Goal: Task Accomplishment & Management: Manage account settings

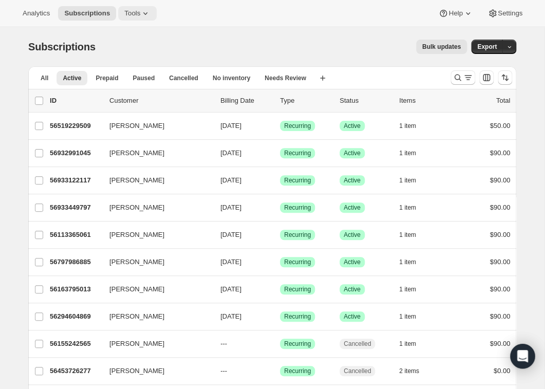
click at [150, 15] on icon at bounding box center [145, 13] width 10 height 10
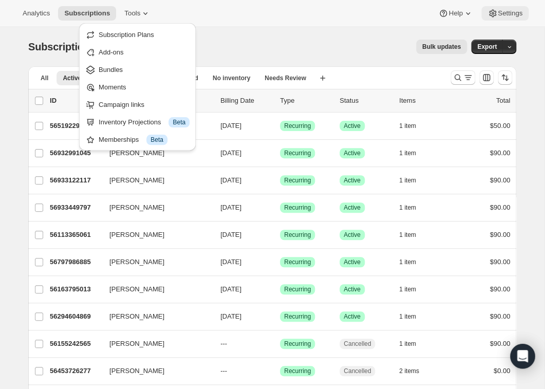
click at [508, 15] on span "Settings" at bounding box center [510, 13] width 25 height 8
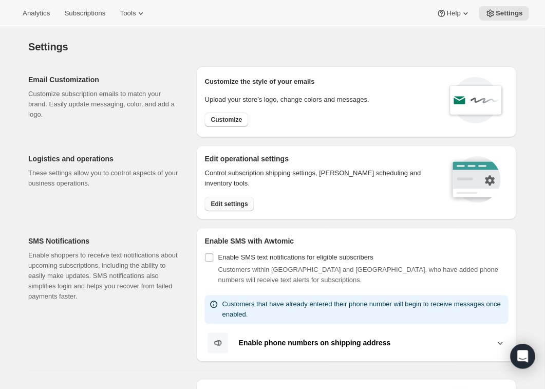
click at [226, 199] on button "Edit settings" at bounding box center [228, 204] width 49 height 14
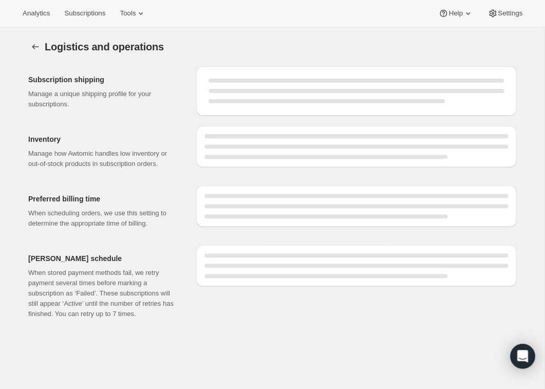
select select "DAY"
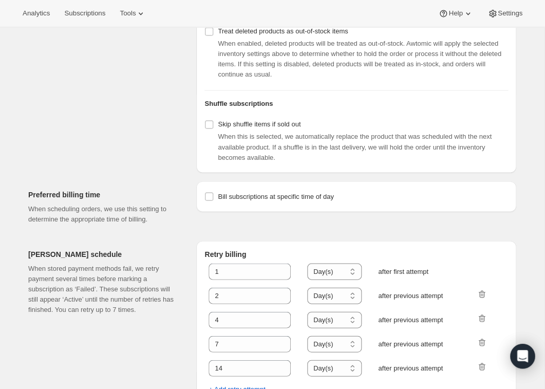
scroll to position [449, 0]
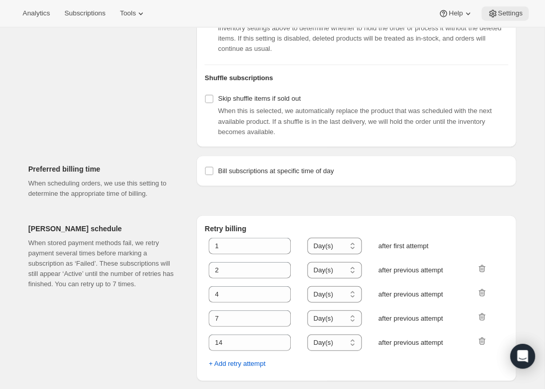
click at [501, 12] on span "Settings" at bounding box center [510, 13] width 25 height 8
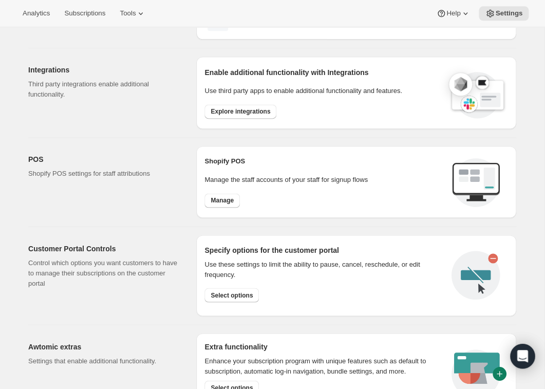
scroll to position [323, 0]
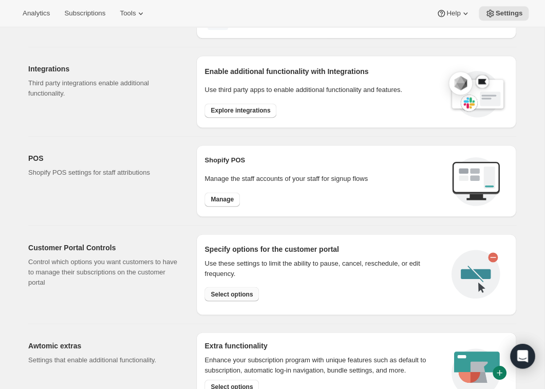
click at [239, 295] on span "Select options" at bounding box center [232, 294] width 42 height 8
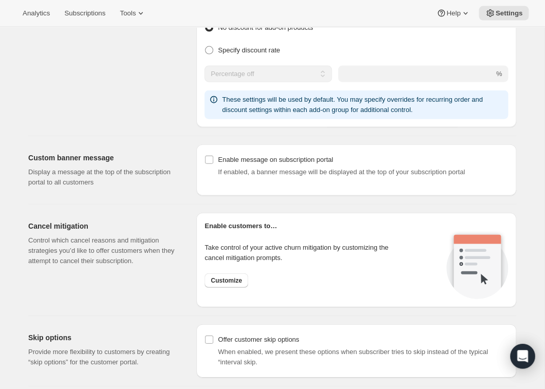
scroll to position [627, 0]
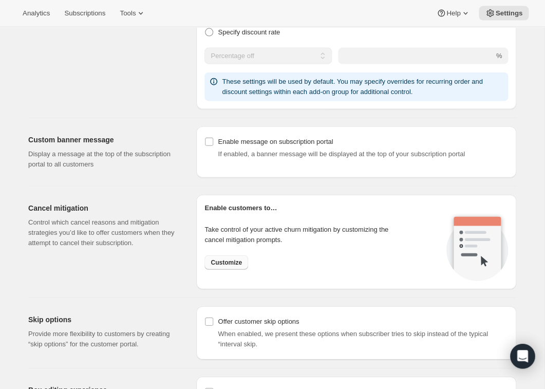
click at [223, 262] on span "Customize" at bounding box center [226, 262] width 31 height 8
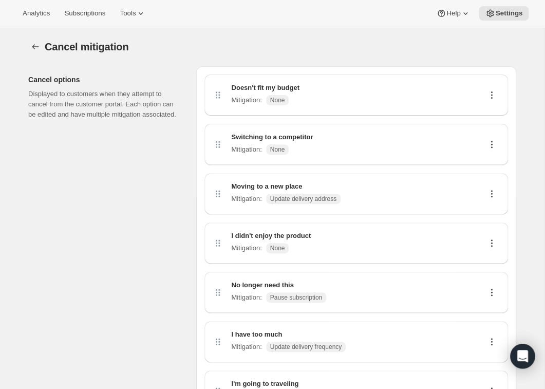
click at [493, 97] on icon at bounding box center [491, 95] width 10 height 10
click at [167, 151] on div "Cancel options Displayed to customers when they attempt to cancel from the cust…" at bounding box center [108, 279] width 160 height 426
